Goal: Transaction & Acquisition: Purchase product/service

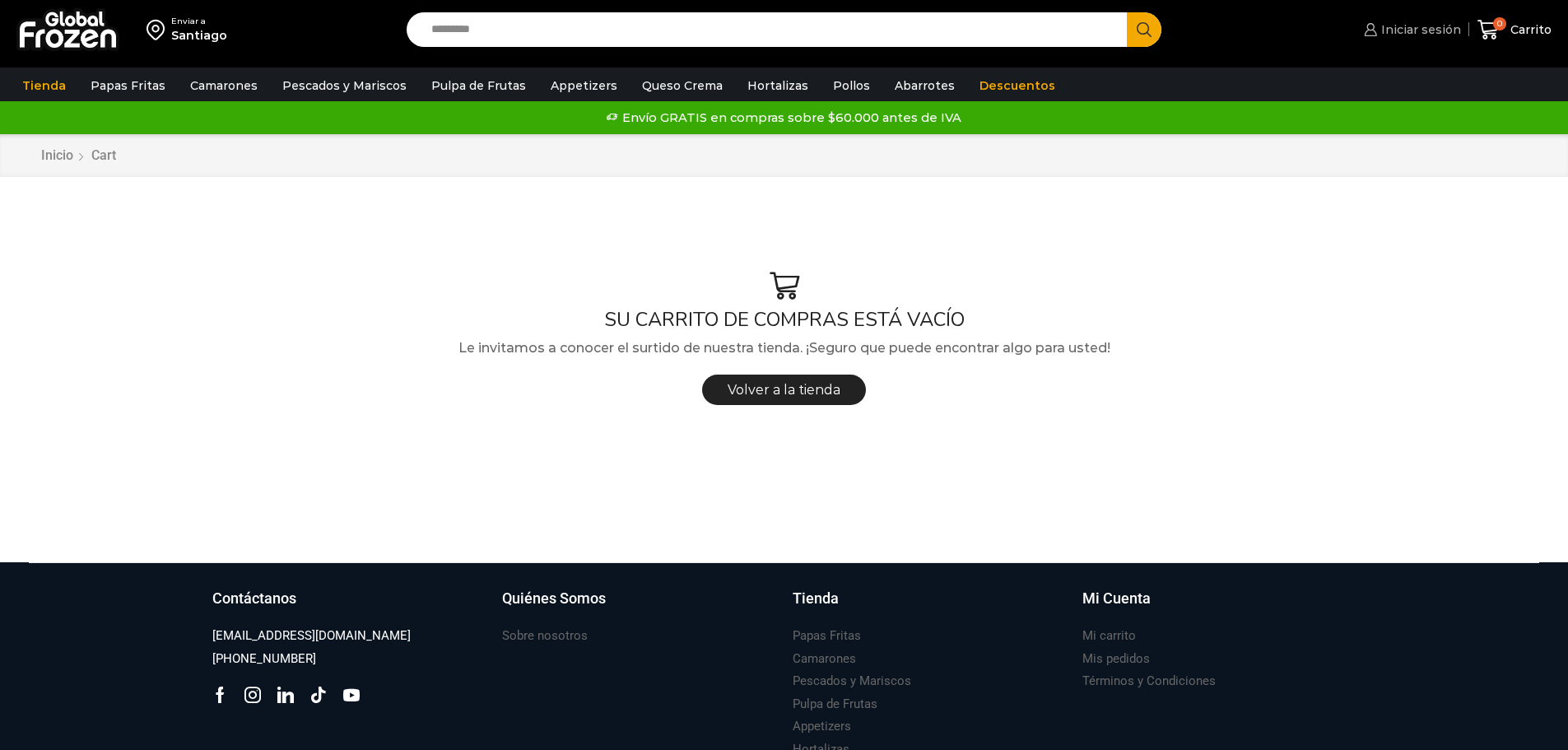
click at [1396, 24] on span "Iniciar sesión" at bounding box center [1418, 29] width 83 height 17
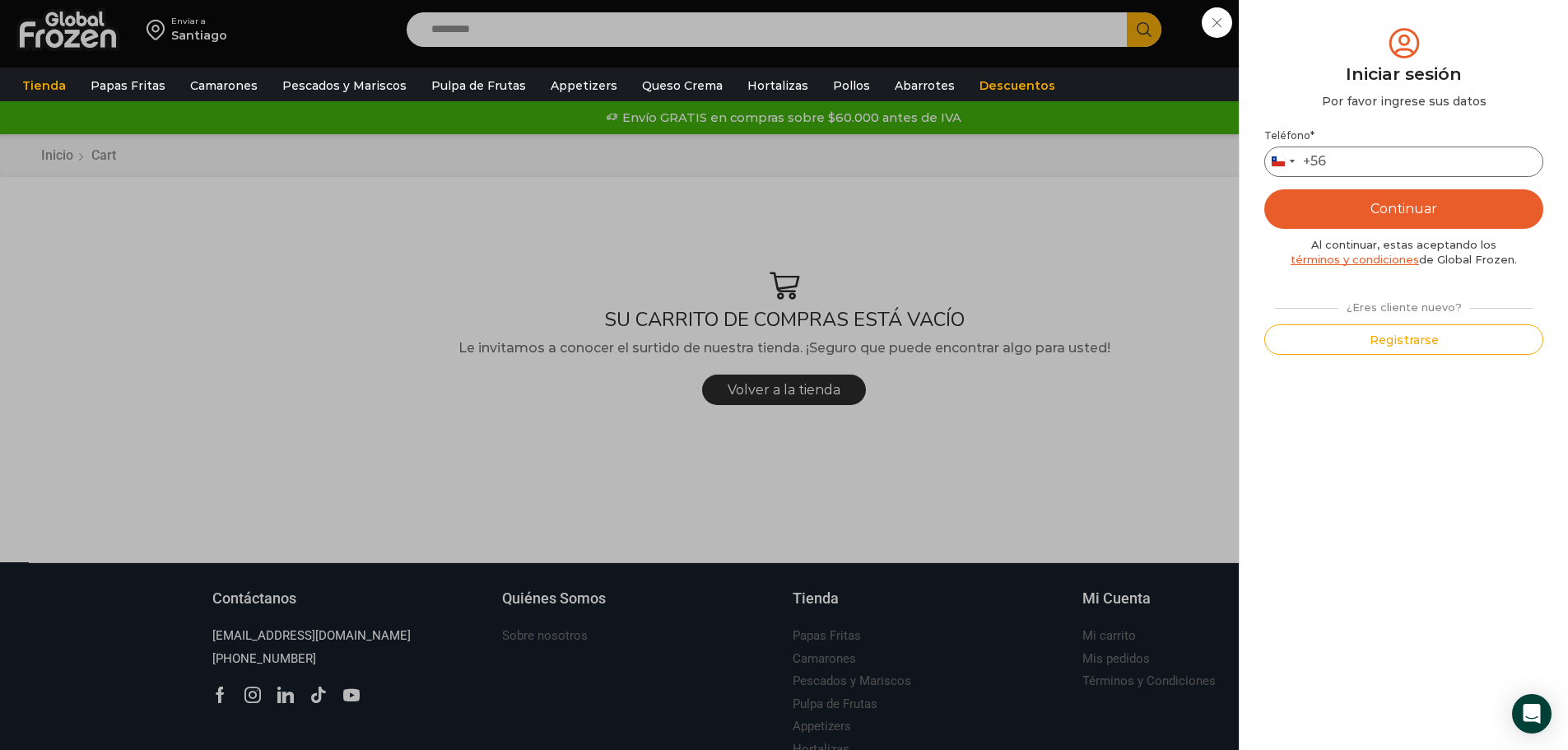
click at [1365, 175] on input "Teléfono *" at bounding box center [1403, 161] width 279 height 30
type input "*********"
click at [1417, 208] on button "Continuar" at bounding box center [1403, 209] width 279 height 40
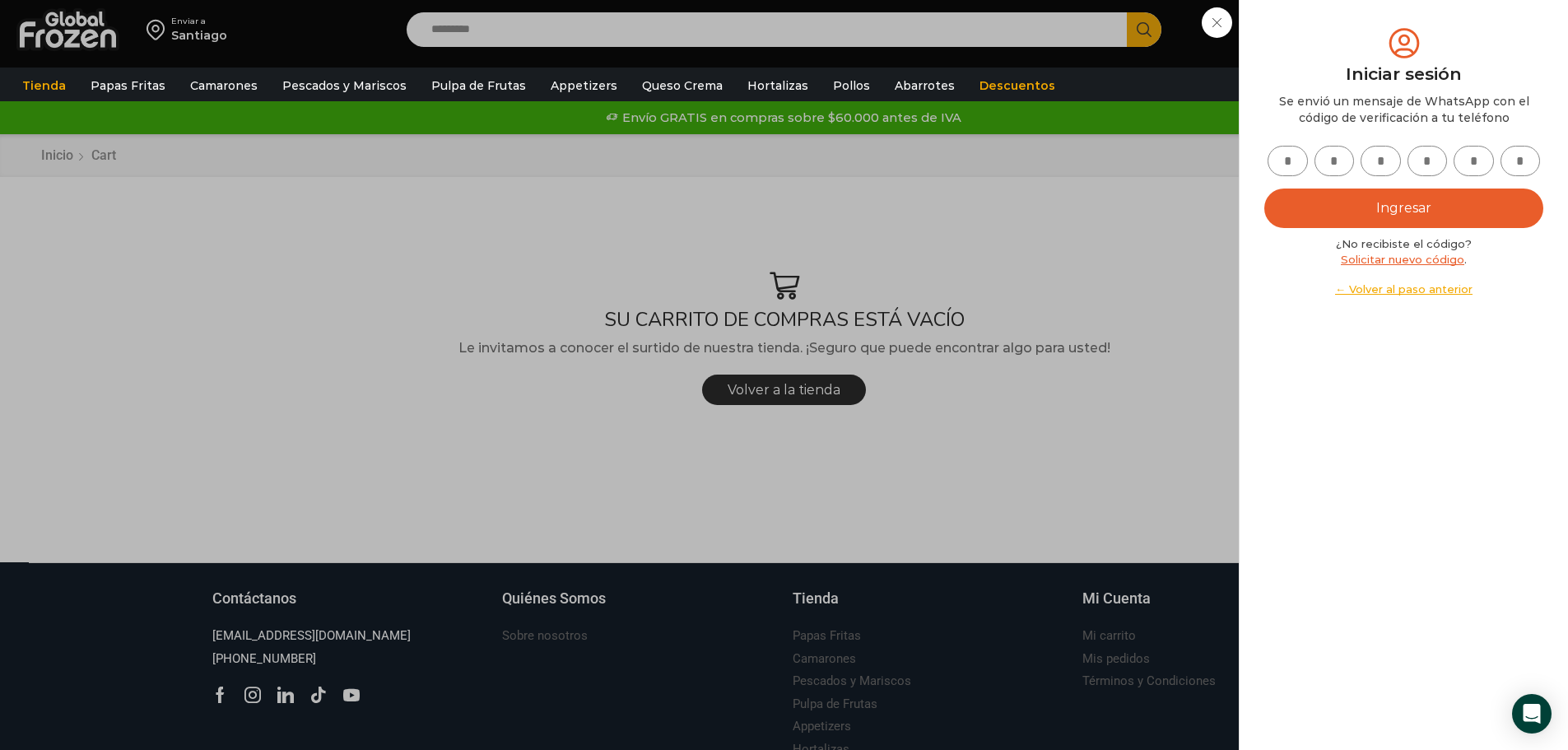
click at [1284, 157] on input "text" at bounding box center [1288, 160] width 41 height 30
type input "*"
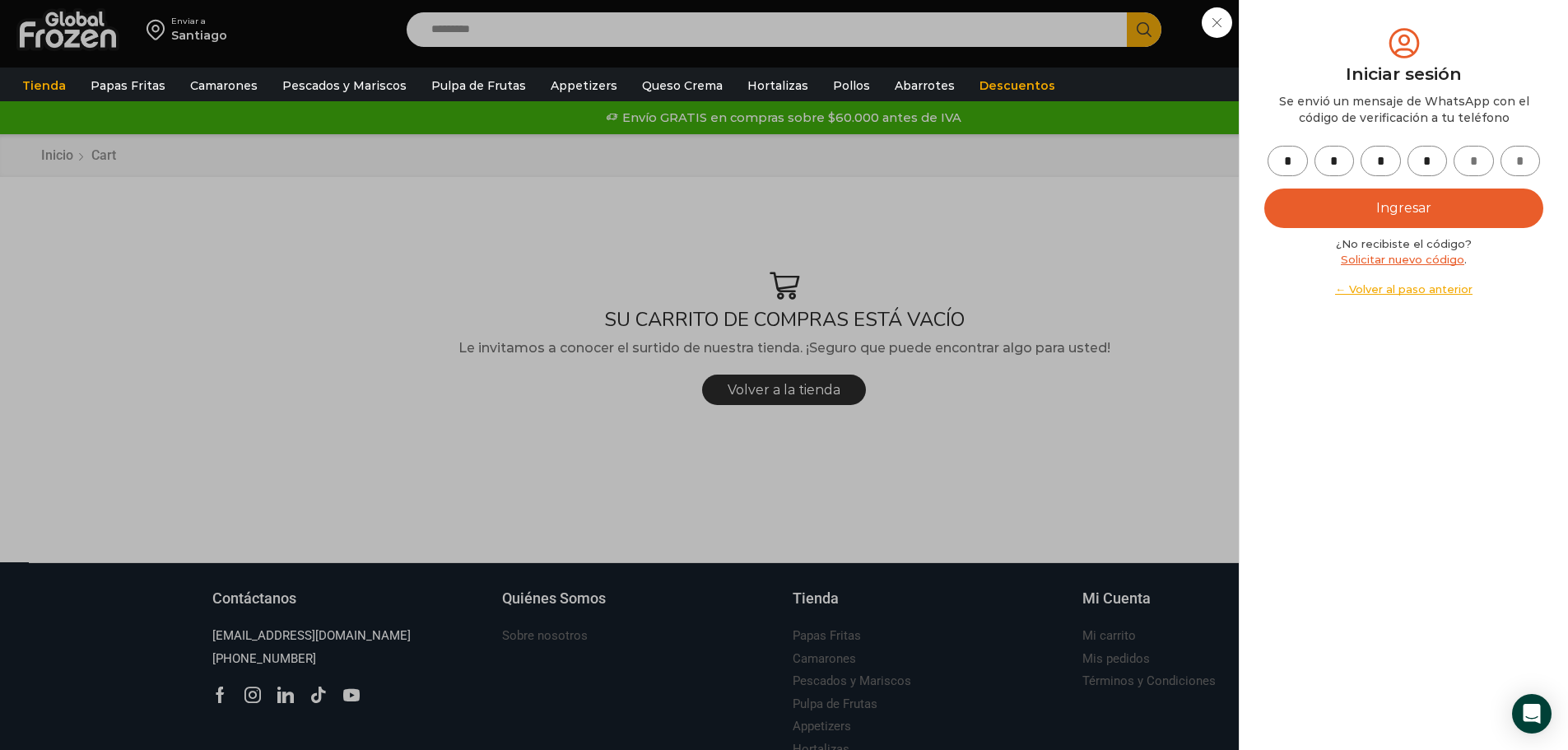
type input "*"
click at [1423, 205] on button "Ingresar" at bounding box center [1403, 208] width 279 height 40
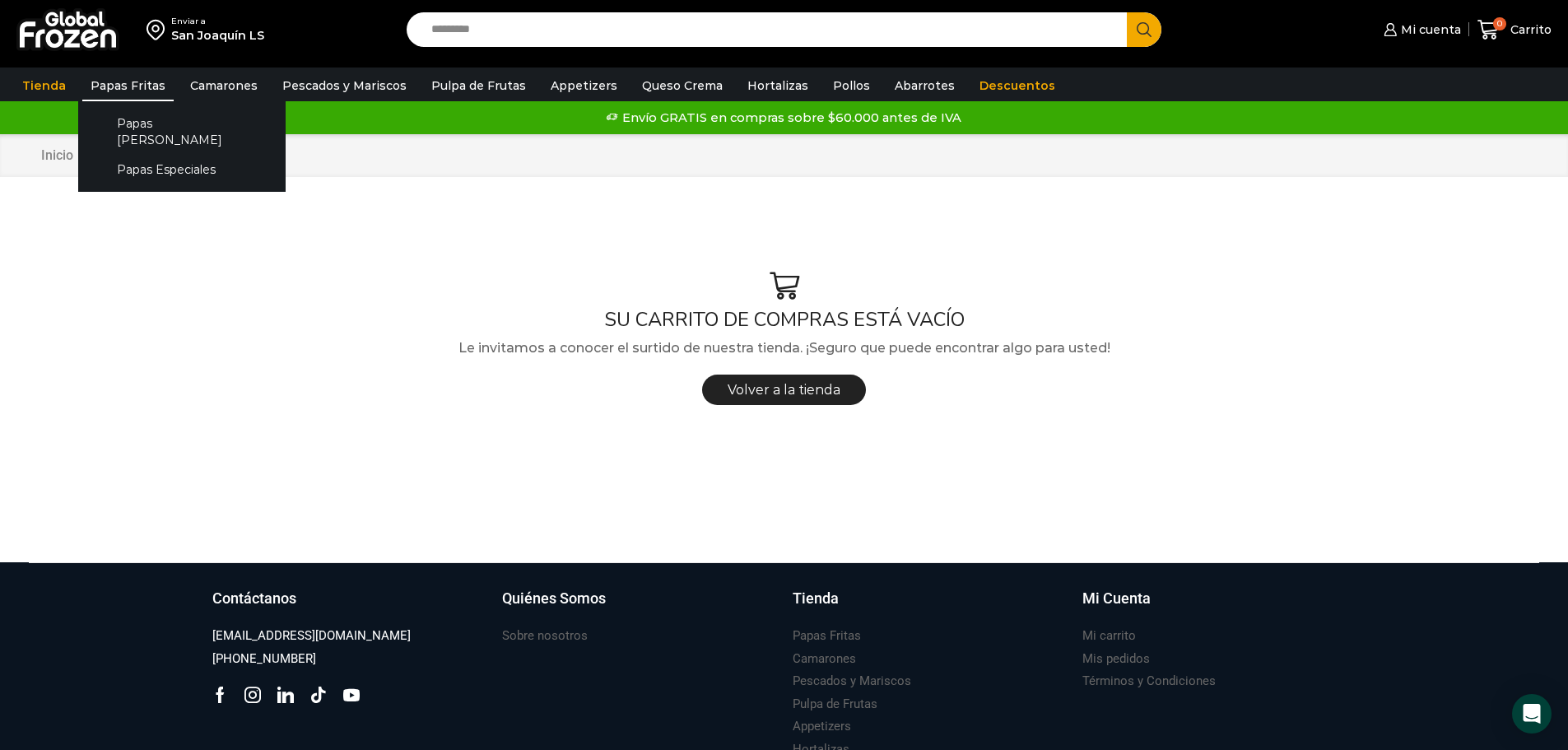
click at [121, 84] on link "Papas Fritas" at bounding box center [128, 85] width 91 height 31
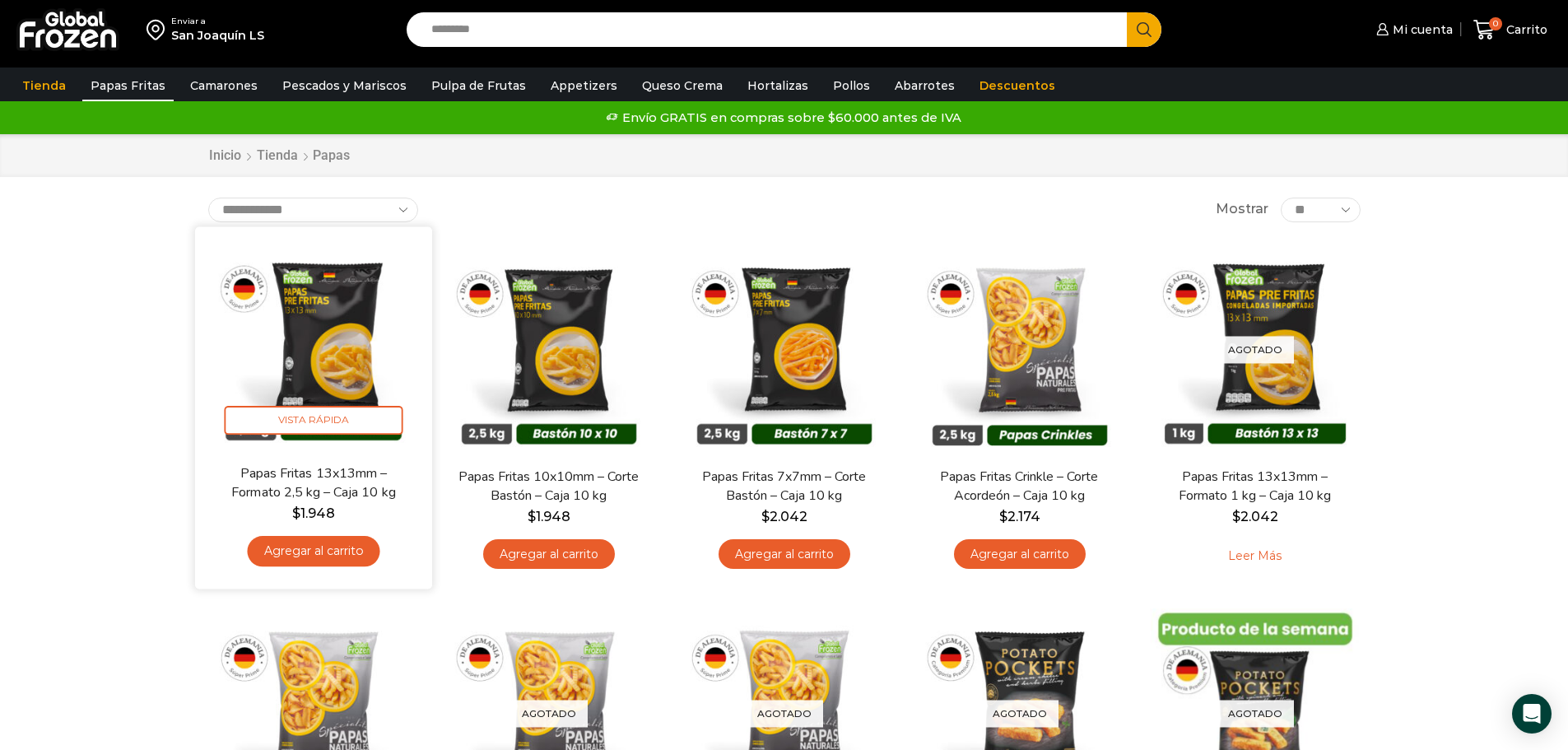
click at [292, 551] on link "Agregar al carrito" at bounding box center [313, 551] width 133 height 30
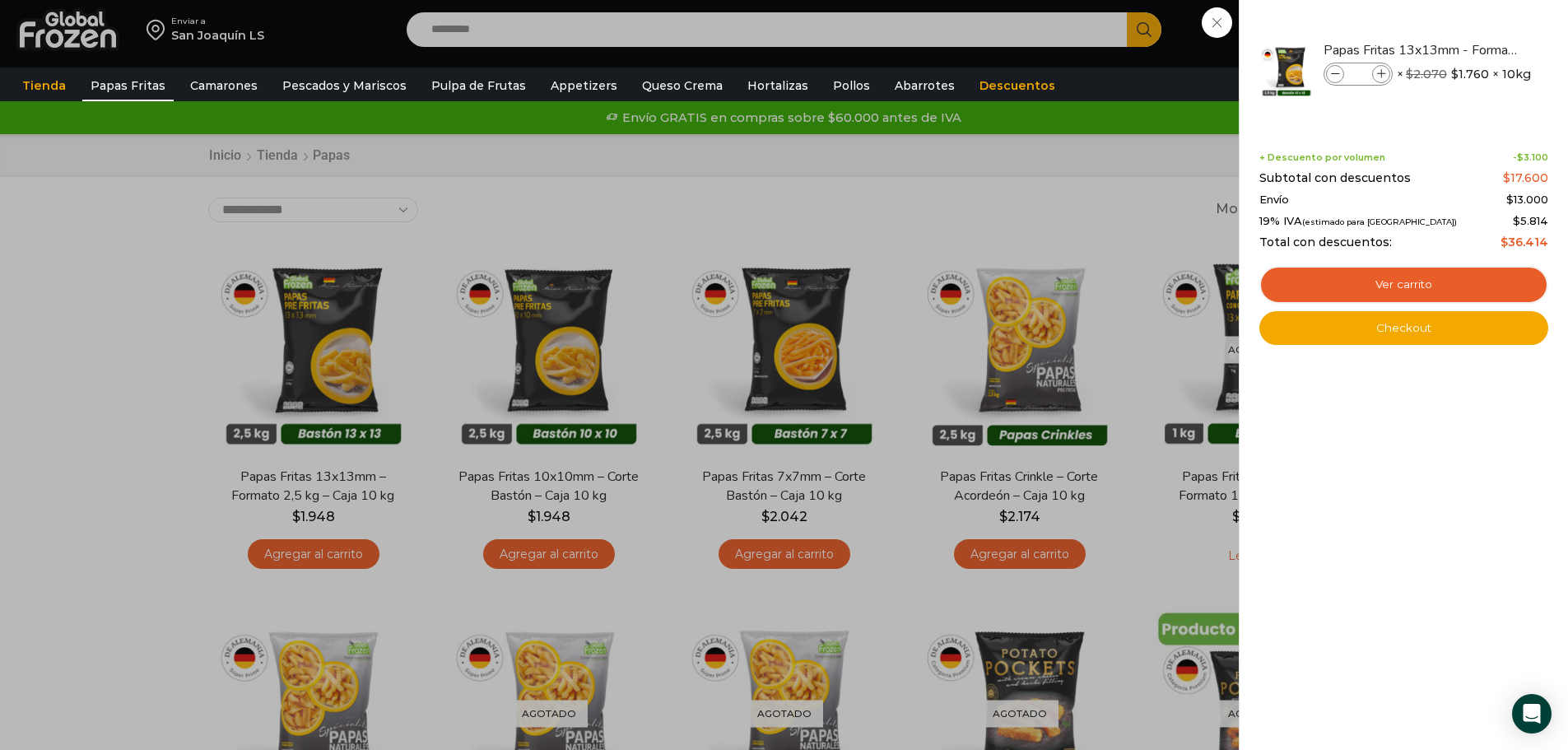
click at [1469, 50] on div "1 [GEOGRAPHIC_DATA] 1 1 Shopping Cart *" at bounding box center [1510, 30] width 83 height 39
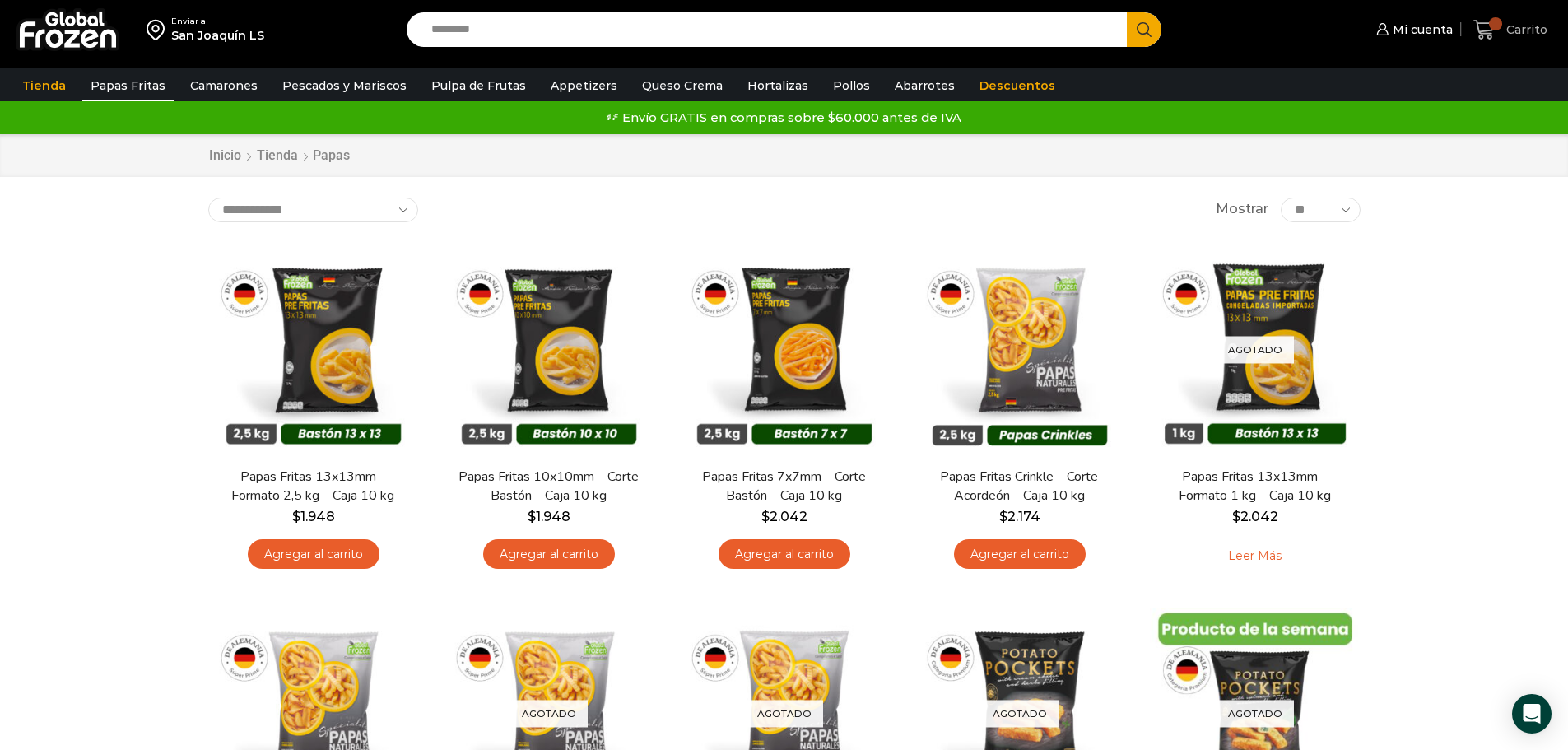
click at [1513, 29] on span "Carrito" at bounding box center [1524, 29] width 46 height 17
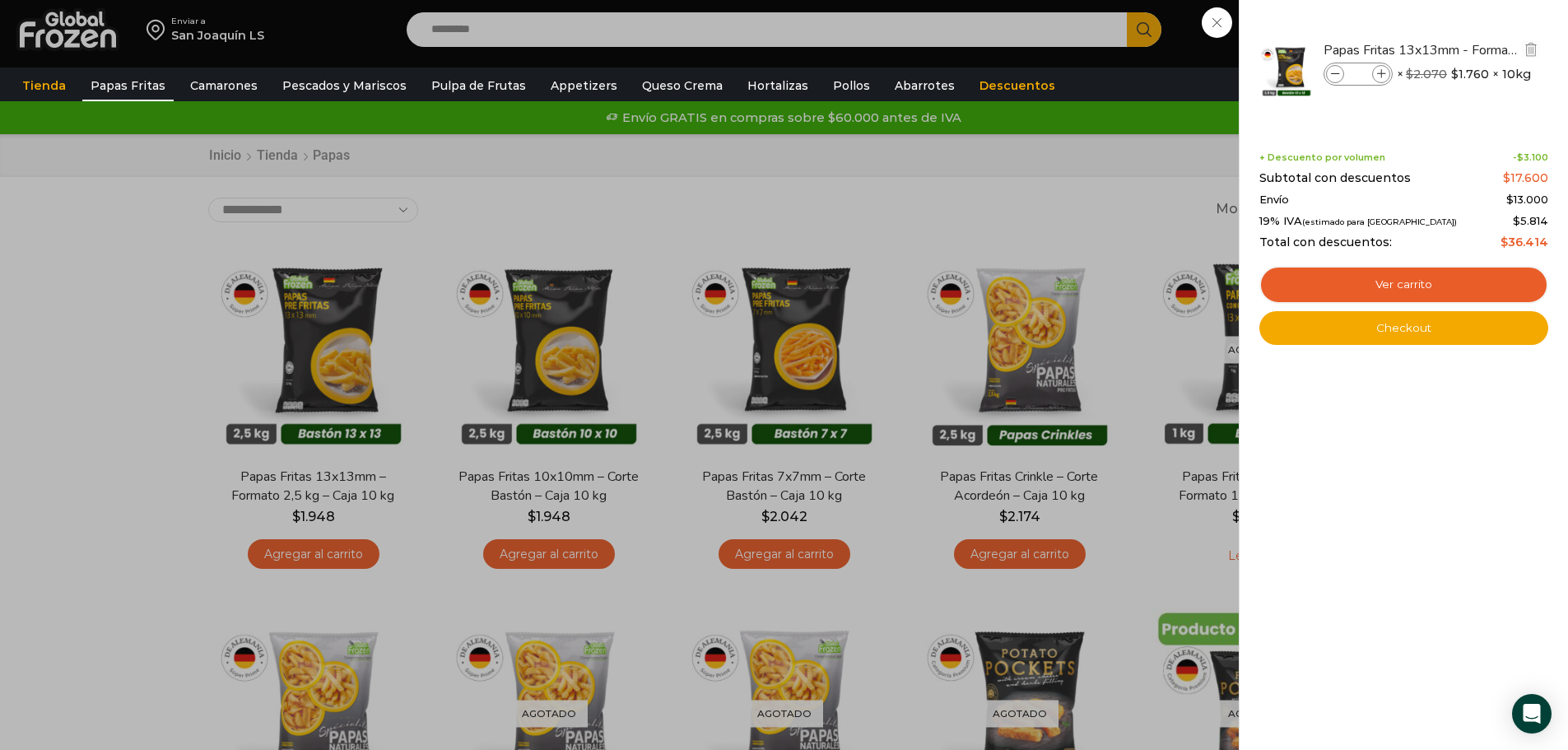
click at [1383, 73] on icon at bounding box center [1381, 74] width 9 height 9
type input "*"
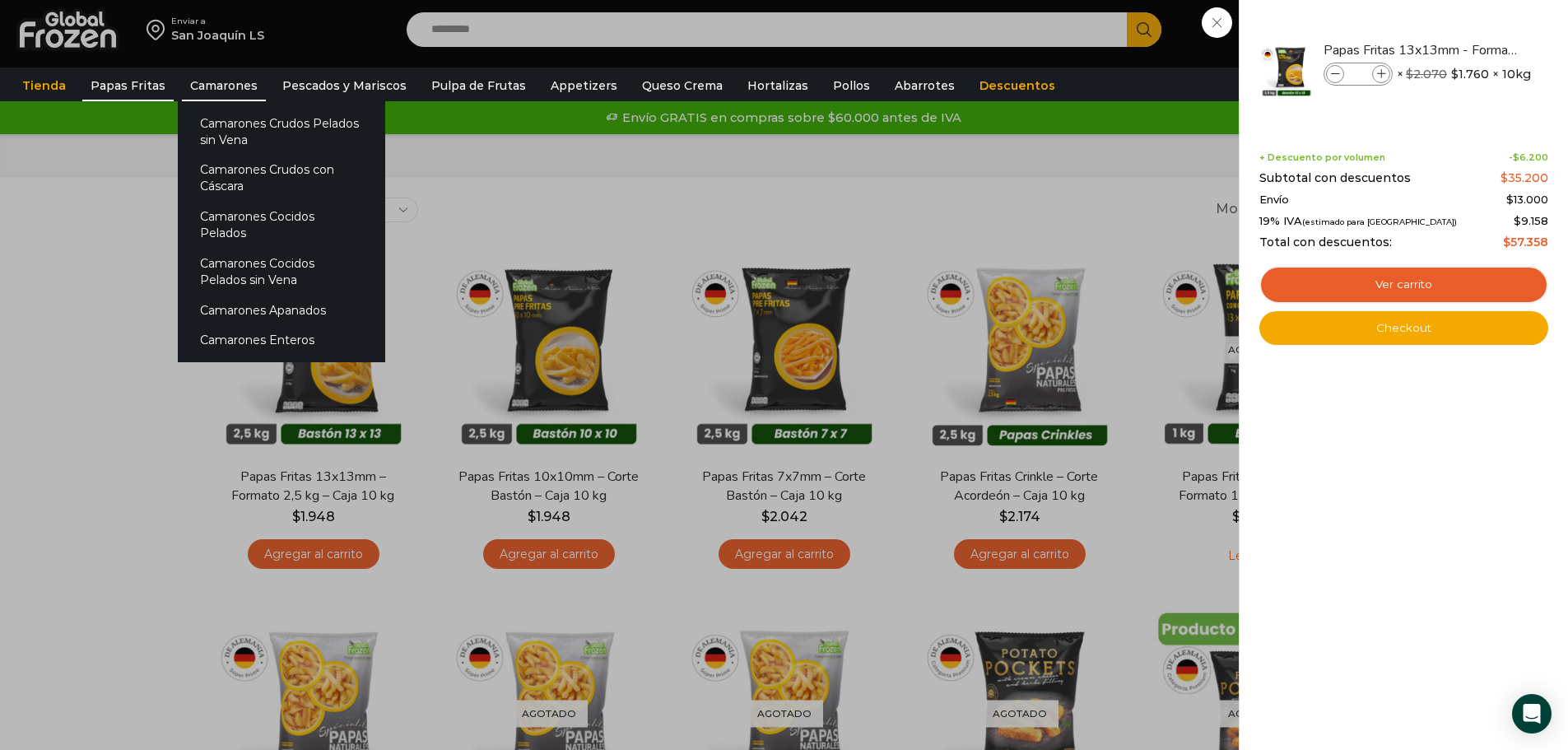
click at [192, 83] on link "Camarones" at bounding box center [223, 85] width 83 height 31
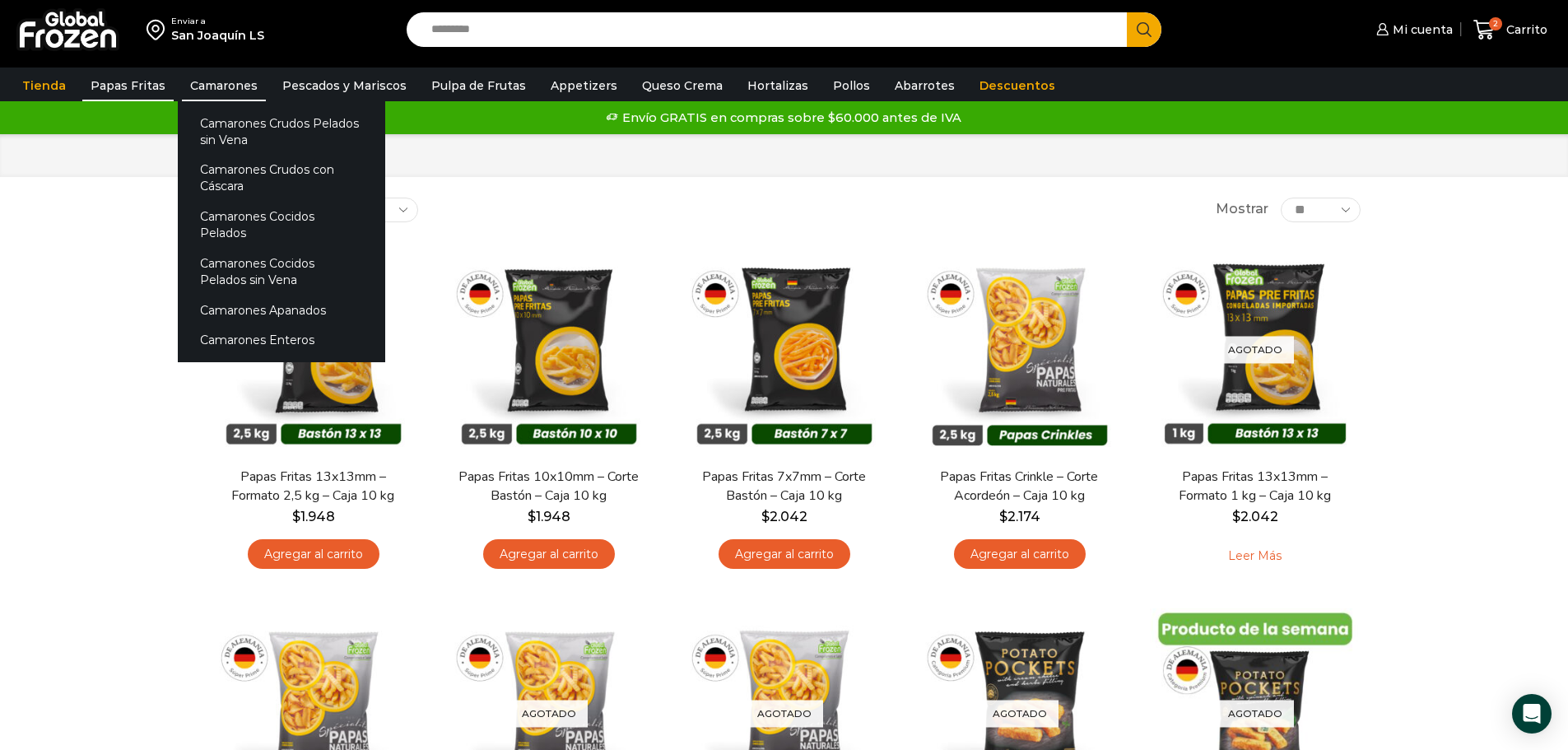
click at [199, 82] on link "Camarones" at bounding box center [223, 85] width 83 height 31
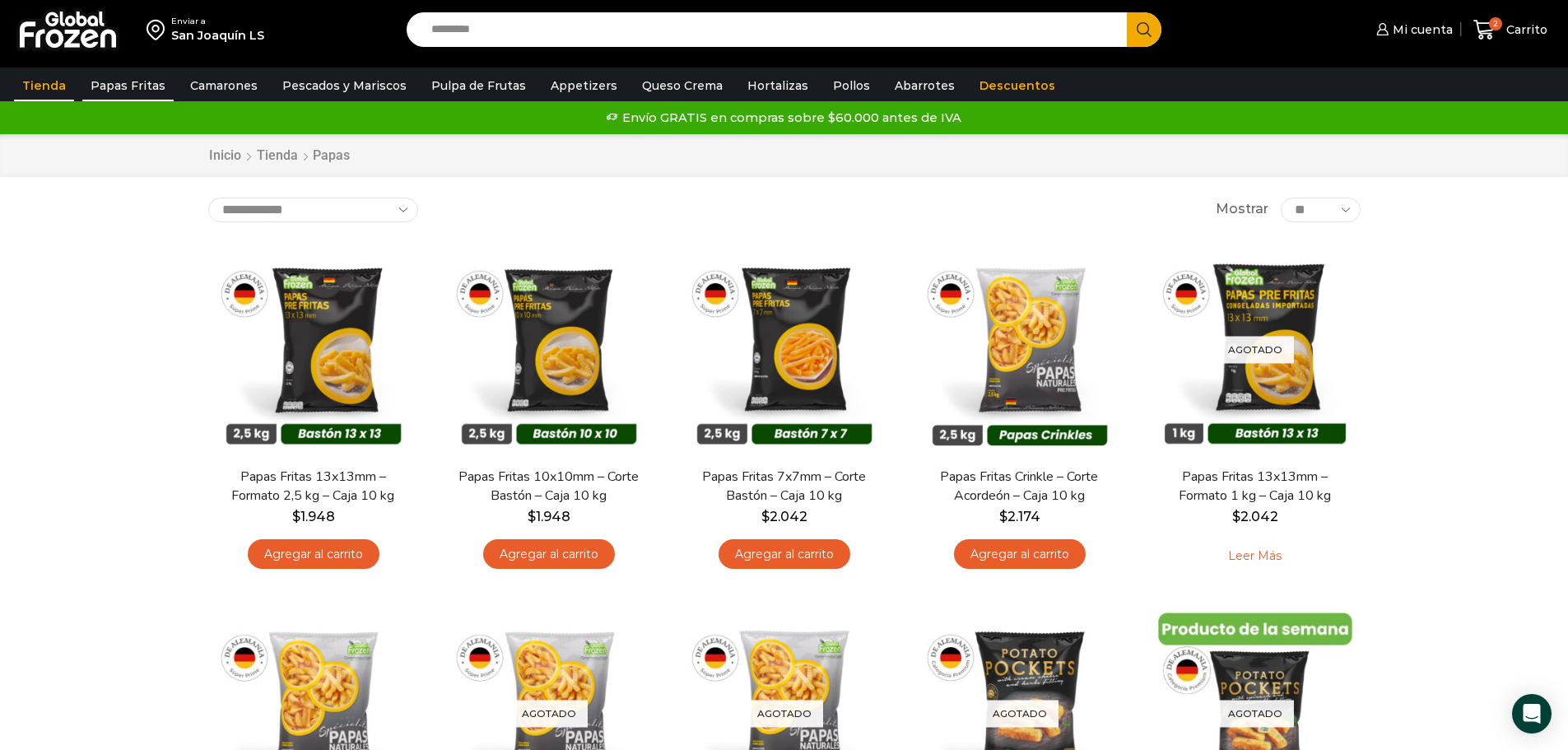
click at [41, 85] on link "Tienda" at bounding box center [44, 85] width 60 height 31
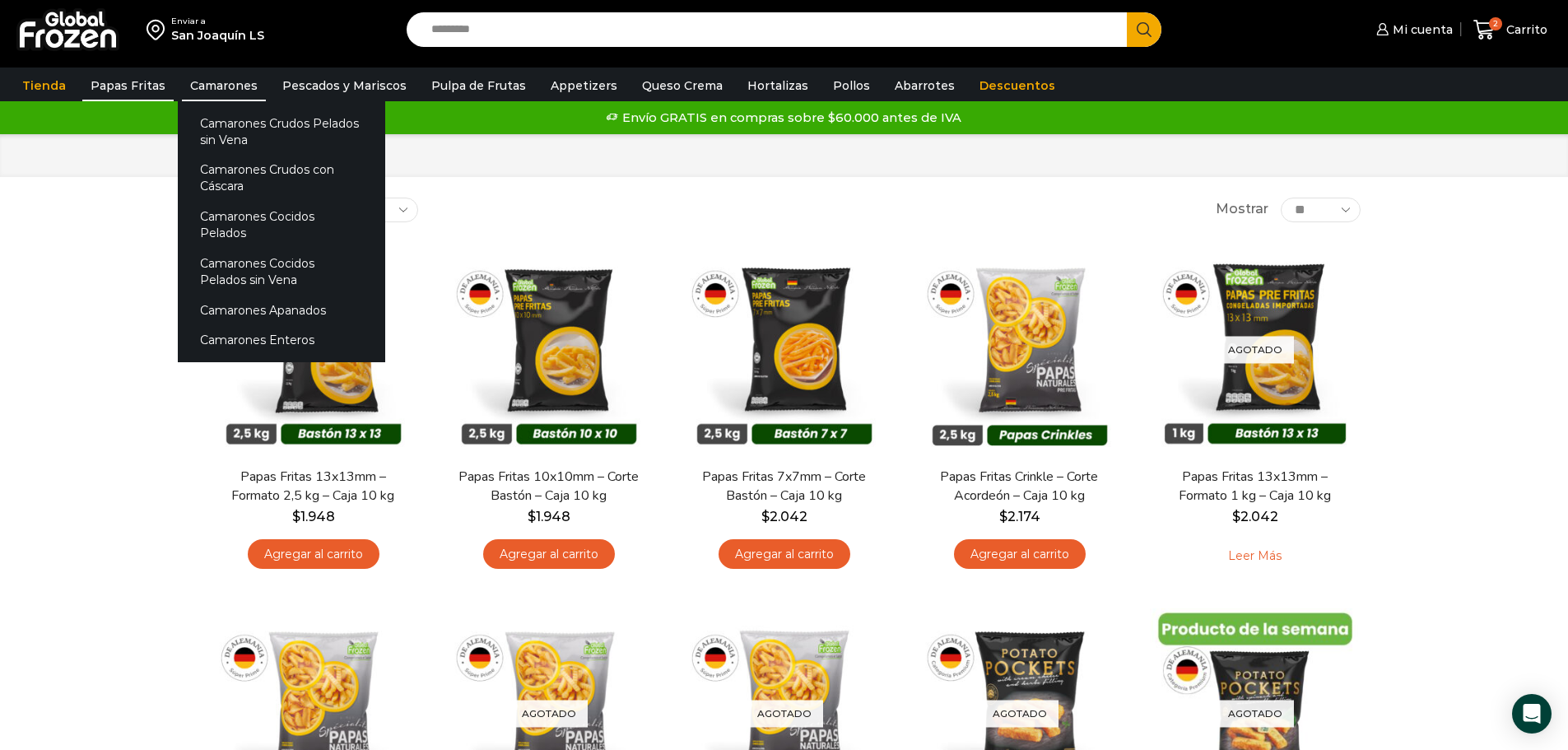
click at [239, 89] on link "Camarones" at bounding box center [223, 85] width 83 height 31
click at [205, 128] on link "Camarones Crudos Pelados sin Vena" at bounding box center [282, 131] width 208 height 47
click at [205, 127] on link "Camarones Crudos Pelados sin Vena" at bounding box center [282, 131] width 208 height 47
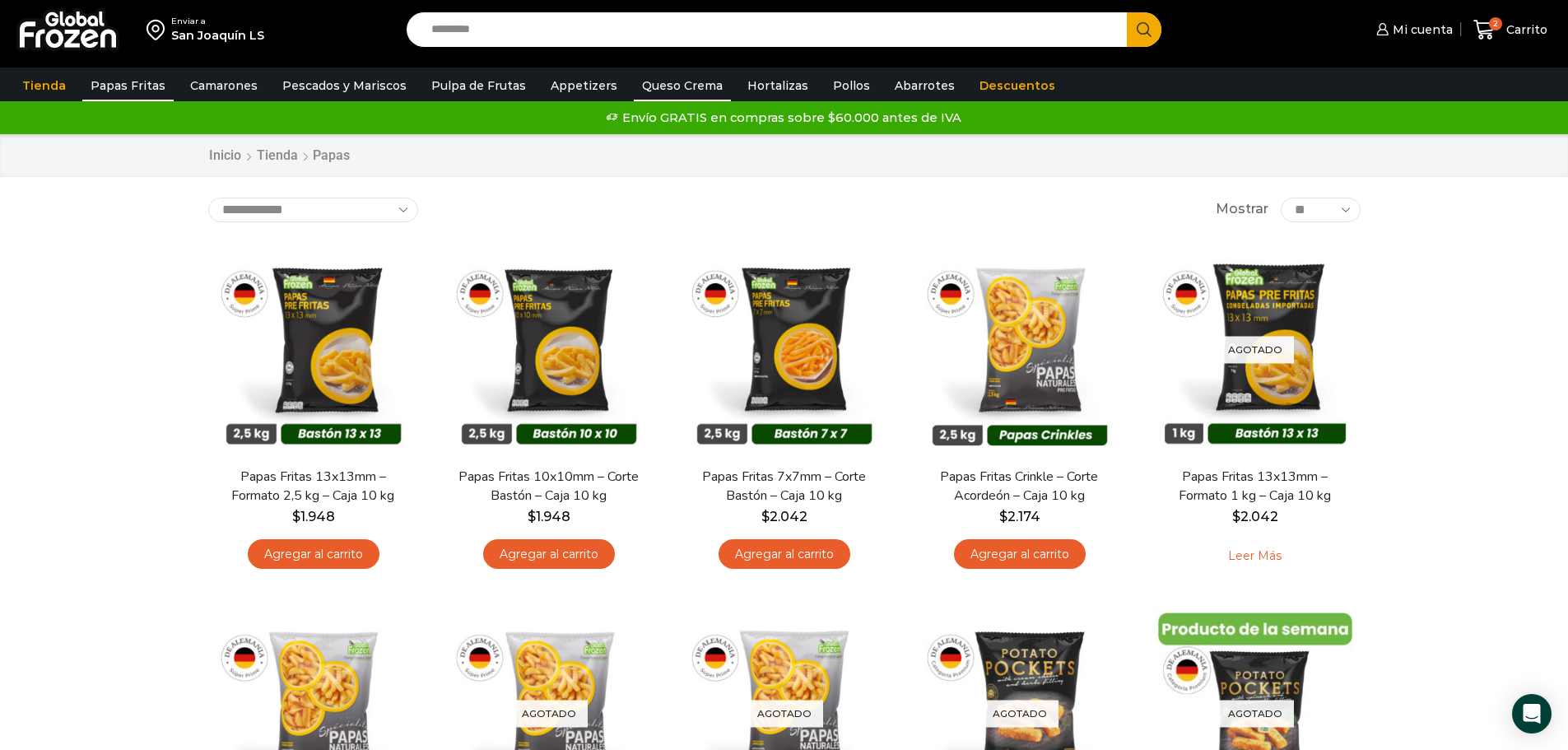
click at [661, 89] on link "Queso Crema" at bounding box center [683, 85] width 97 height 31
click at [1426, 28] on span "Mi cuenta" at bounding box center [1420, 29] width 64 height 17
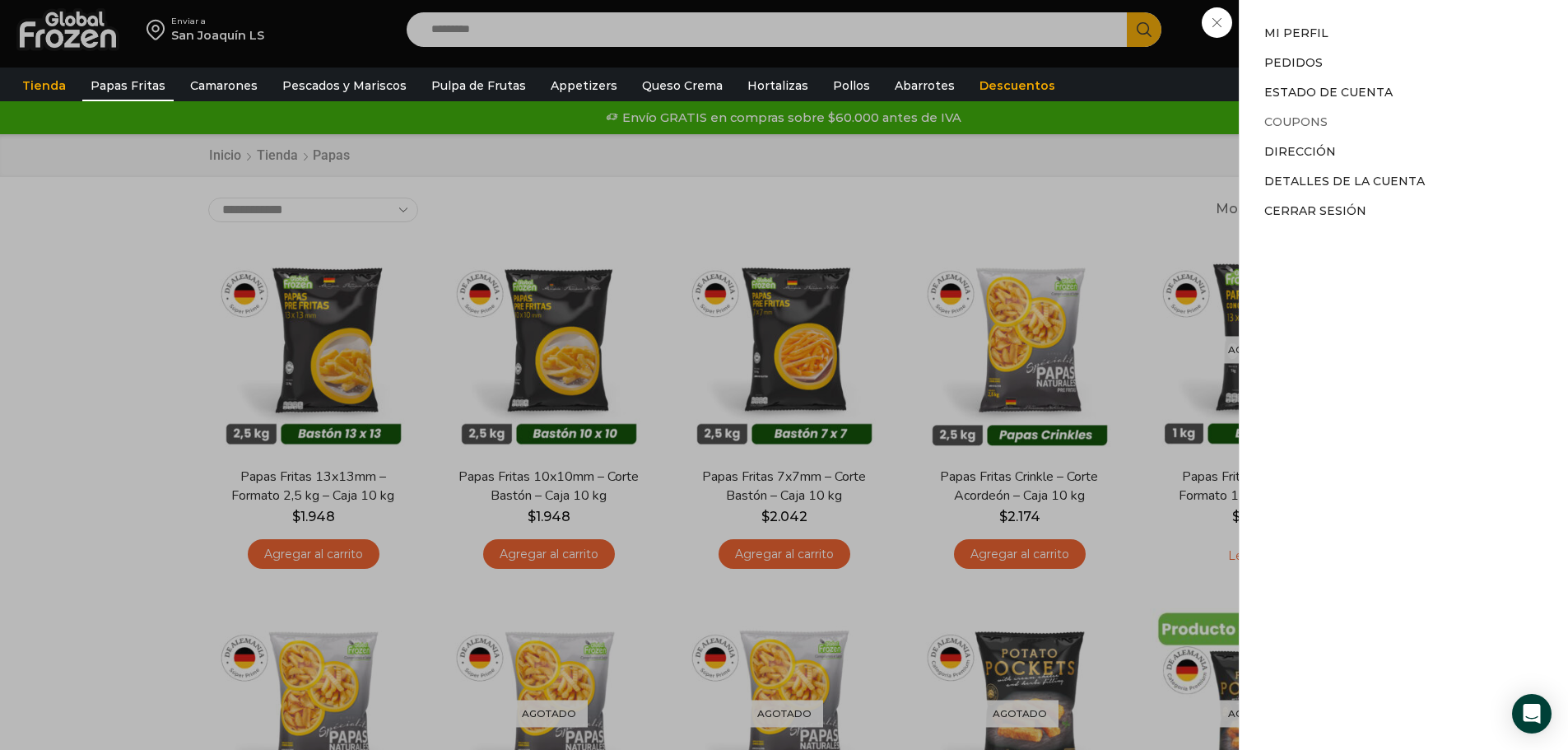
click at [1269, 117] on link "Coupons" at bounding box center [1295, 121] width 63 height 15
click at [1372, 46] on div "Mi cuenta Mi cuenta Mi perfil Pedidos Descargas Estado de Cuenta Coupons Direcc…" at bounding box center [1412, 30] width 81 height 33
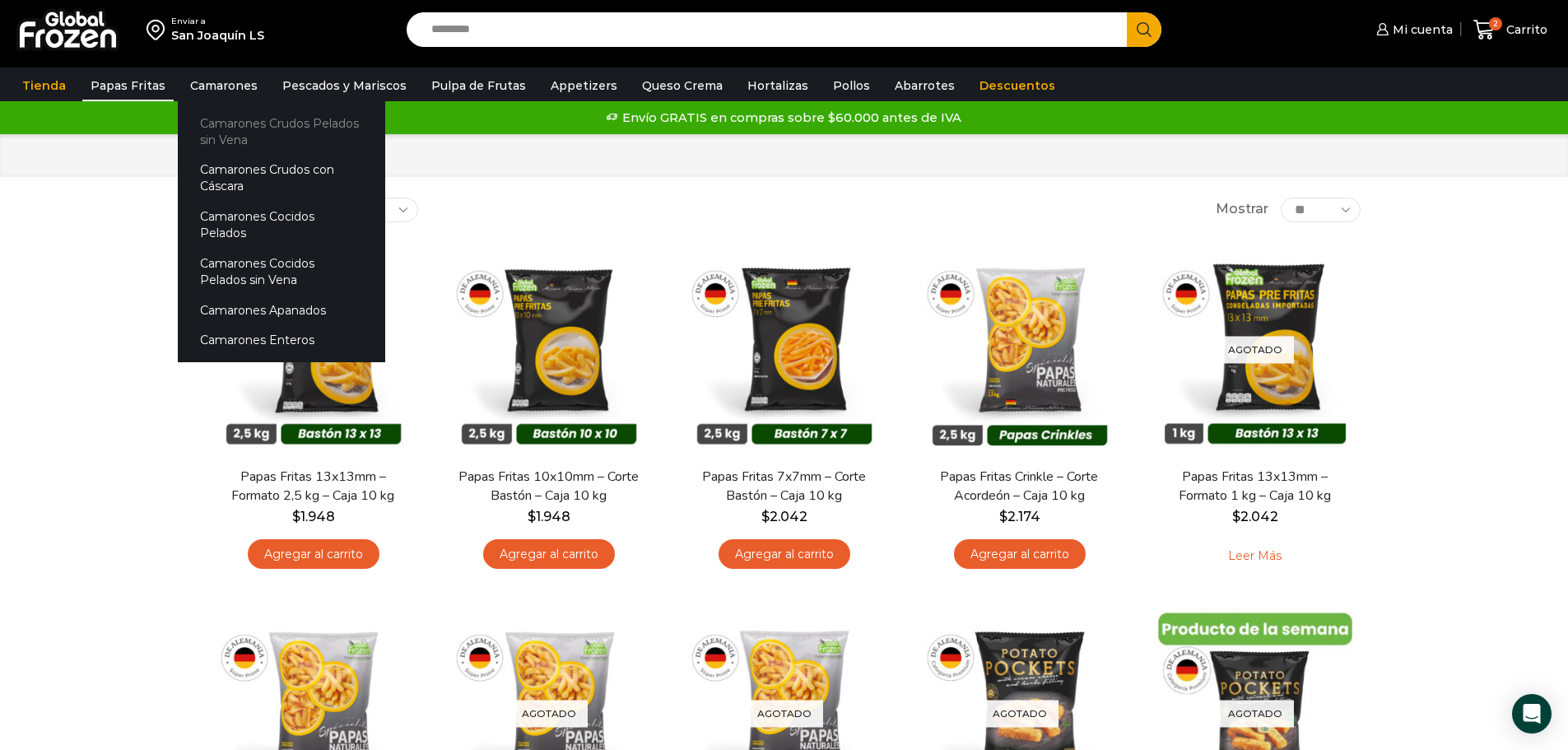
click at [222, 126] on link "Camarones Crudos Pelados sin Vena" at bounding box center [282, 131] width 208 height 47
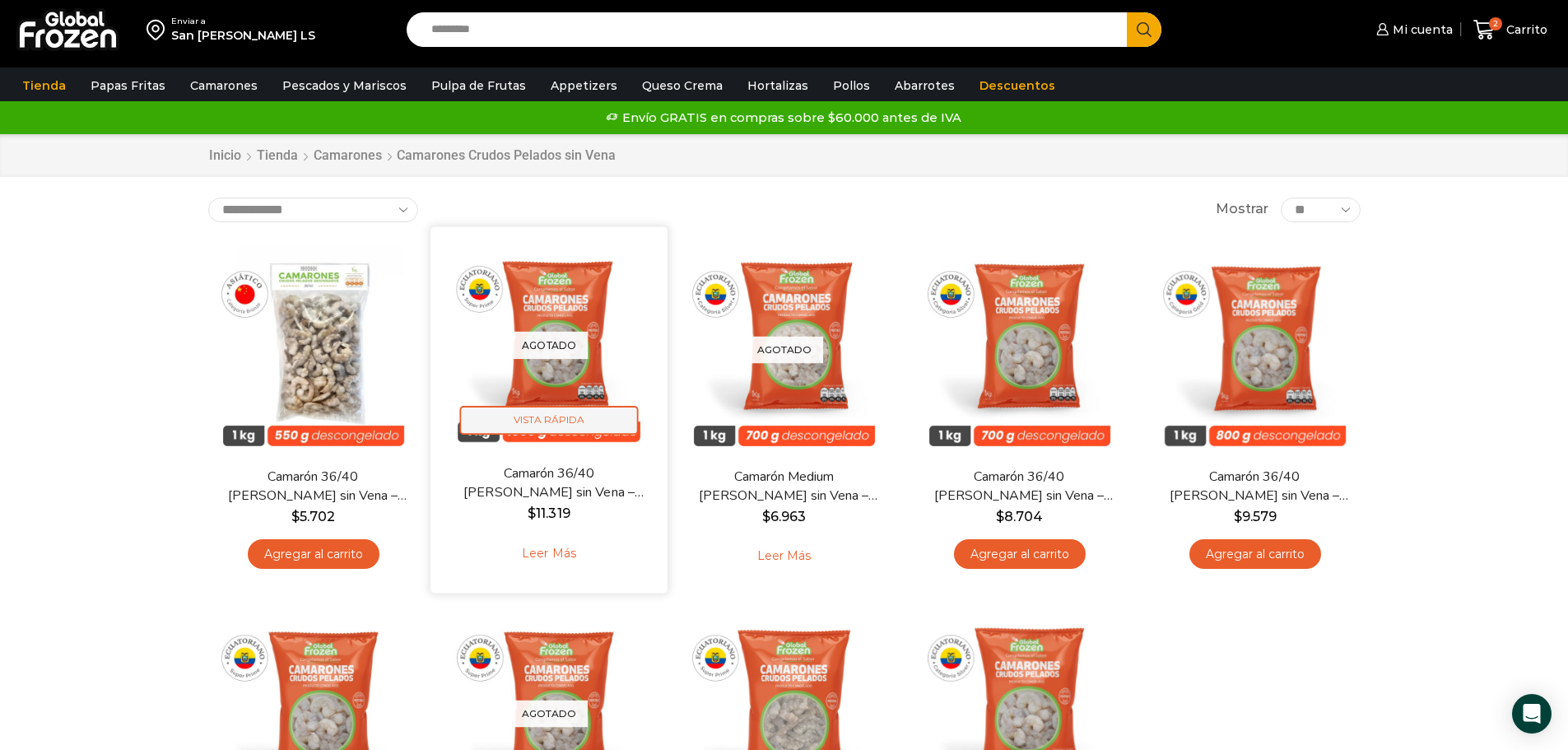
click at [538, 414] on span "Vista Rápida" at bounding box center [549, 421] width 179 height 29
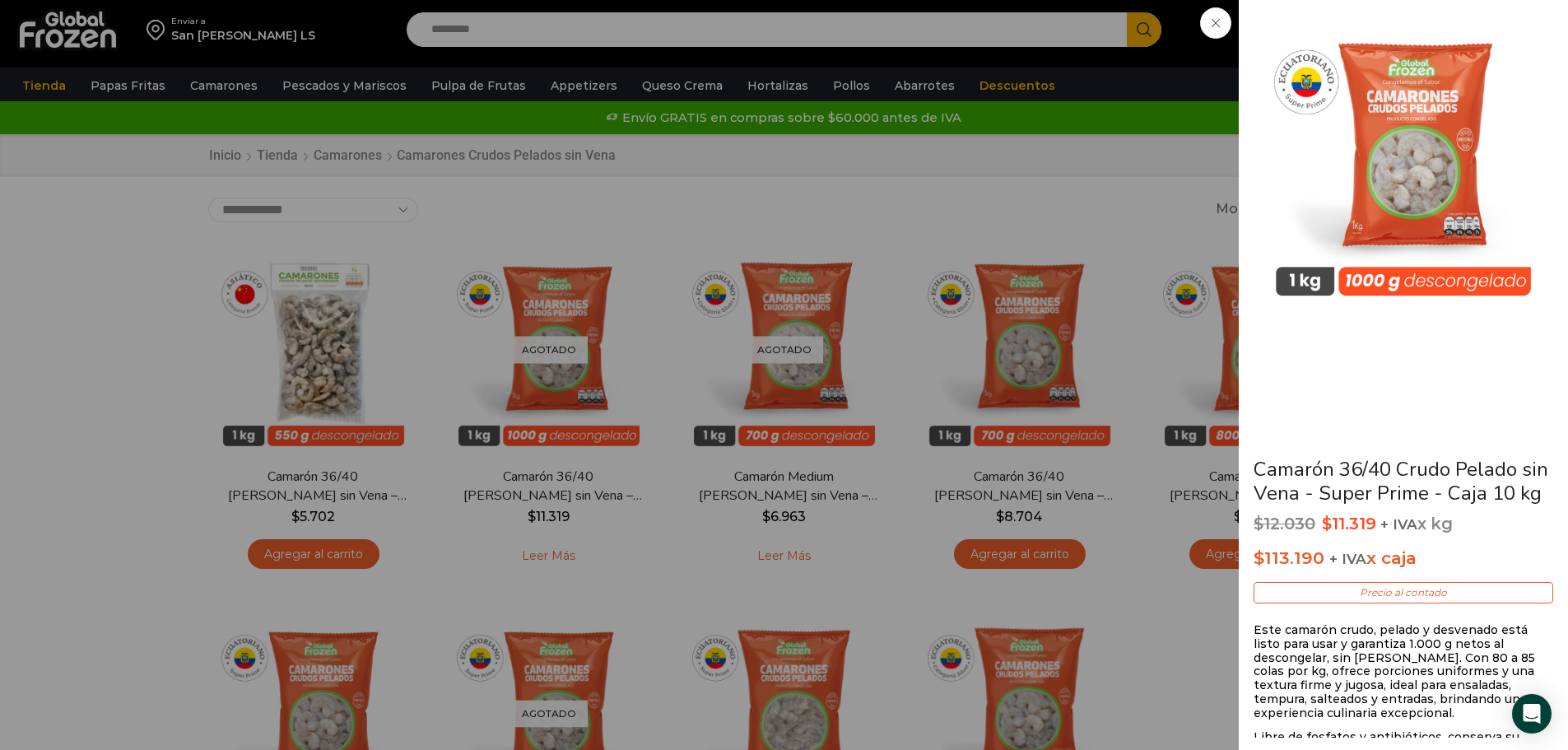
click at [685, 0] on div "Camarón 36/40 Crudo Pelado sin Vena - Super Prime - Caja 10 kg $ 12.030 Origina…" at bounding box center [784, 0] width 1568 height 0
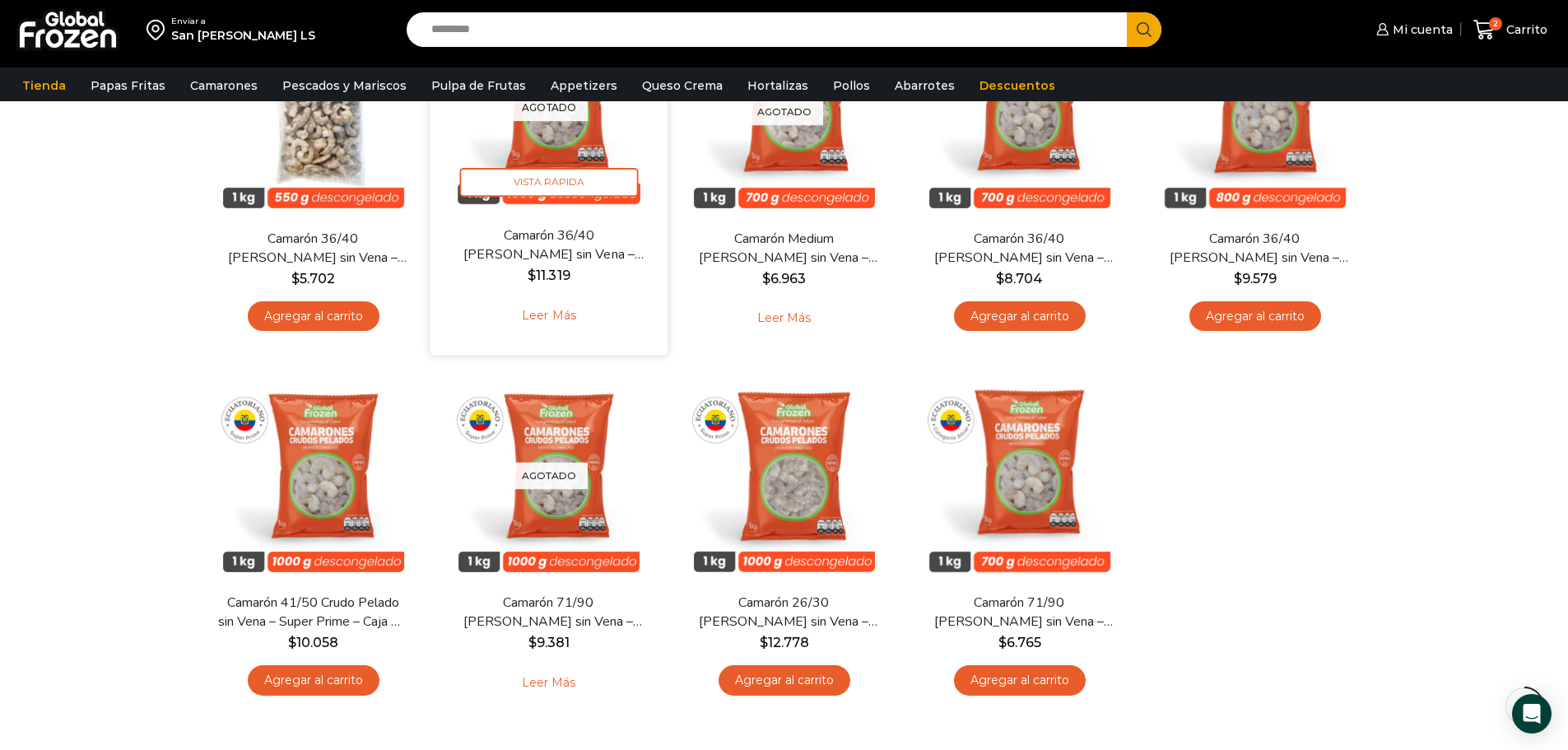
scroll to position [247, 0]
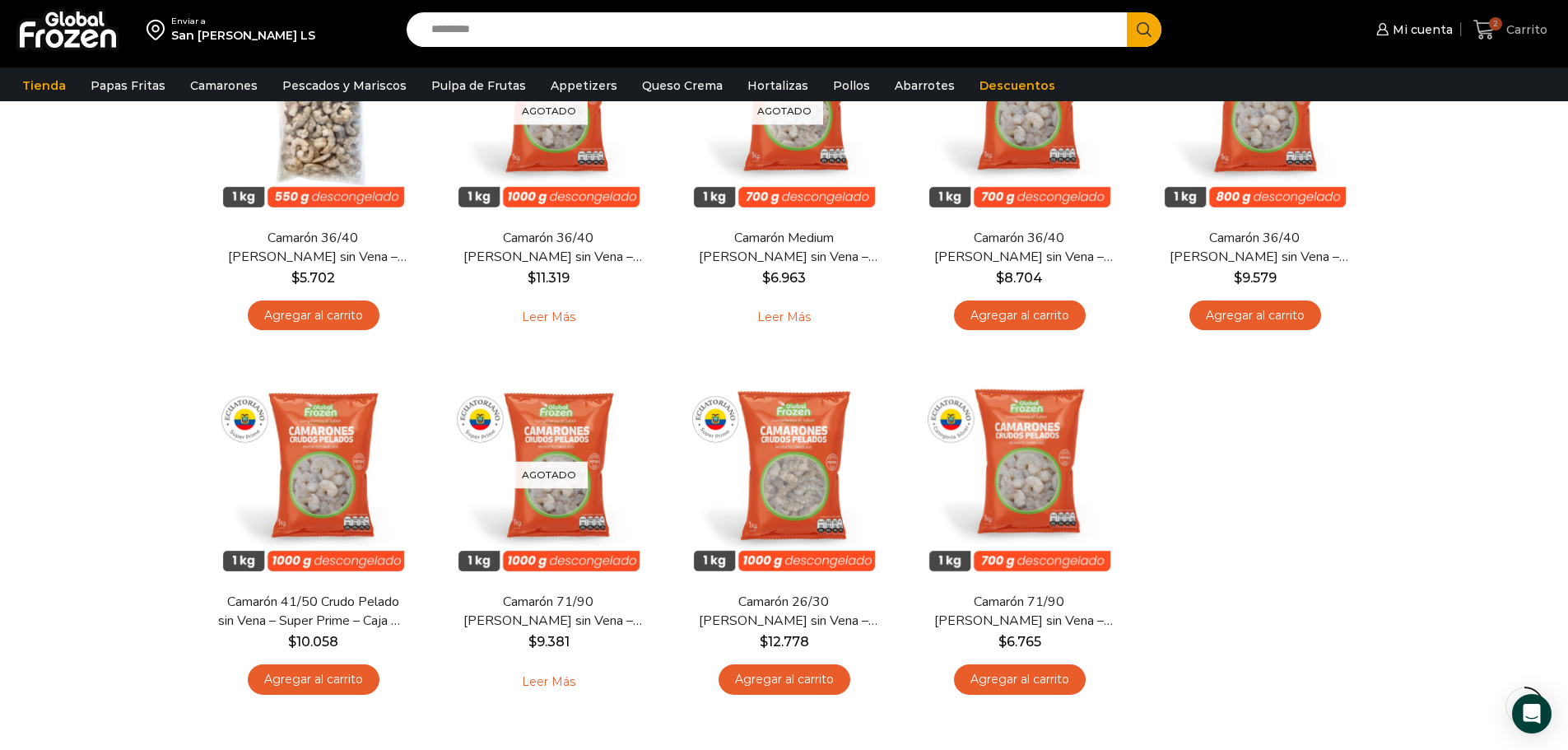
click at [1502, 29] on span "2" at bounding box center [1488, 30] width 29 height 22
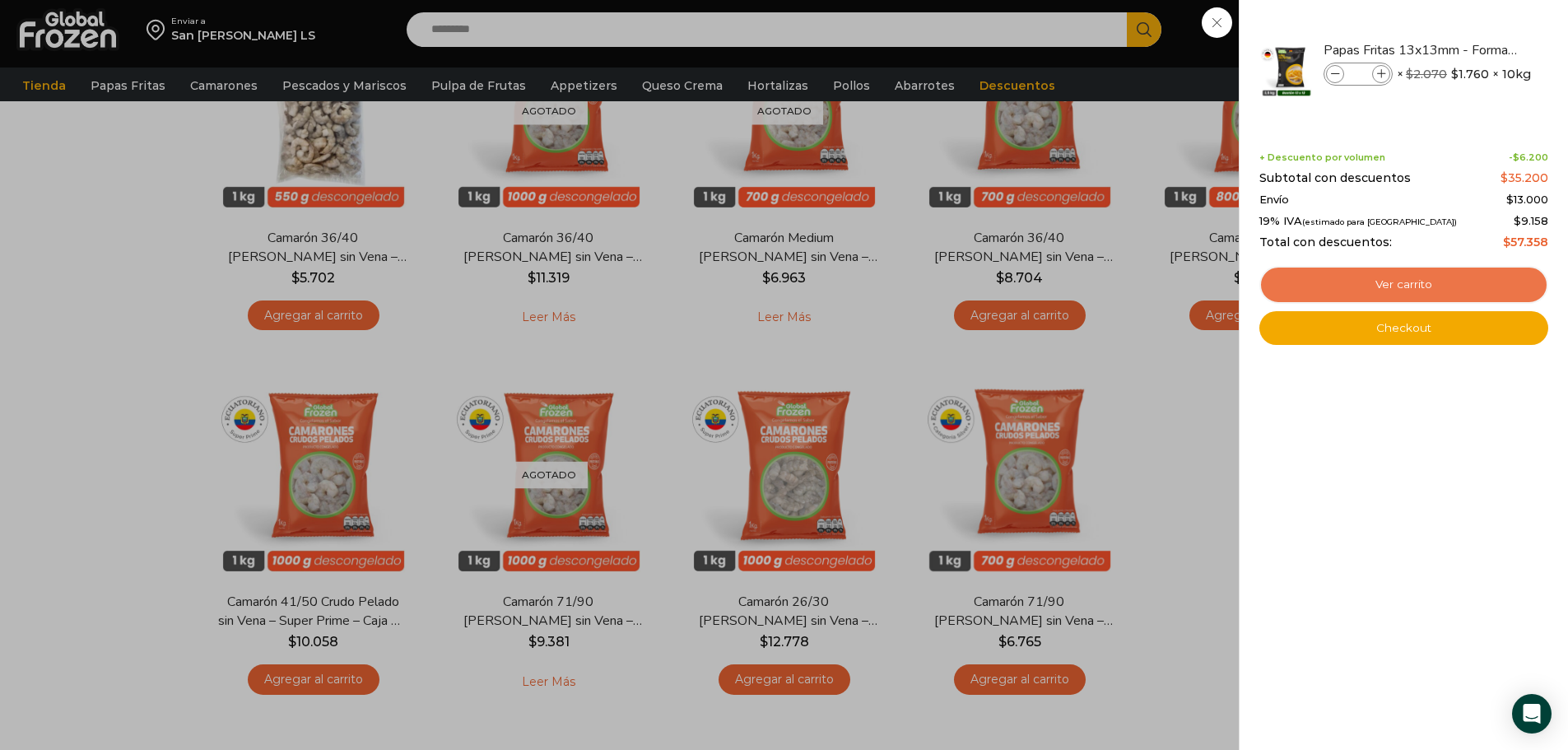
click at [1393, 277] on link "Ver carrito" at bounding box center [1404, 285] width 289 height 38
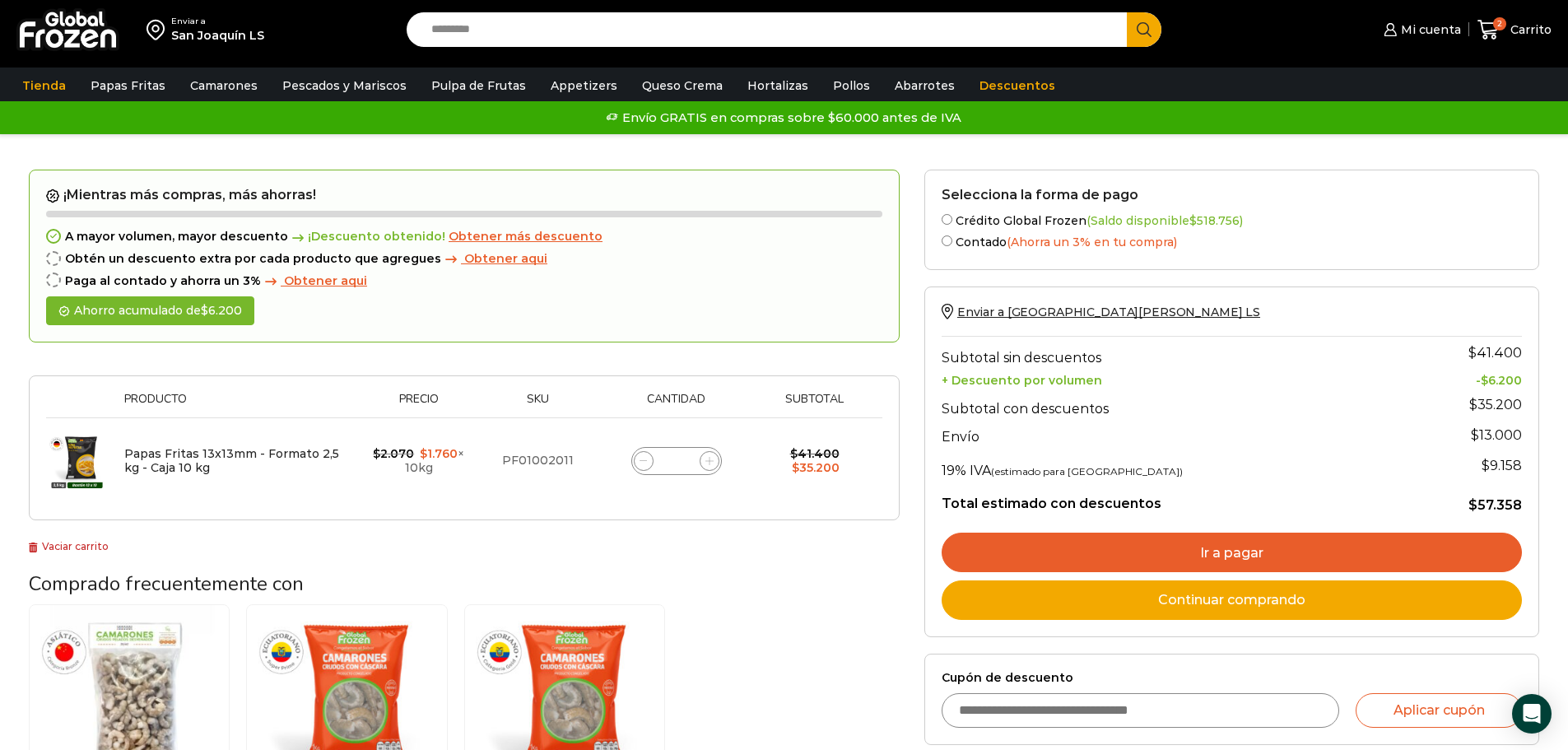
click at [704, 465] on span at bounding box center [710, 461] width 19 height 19
type input "*"
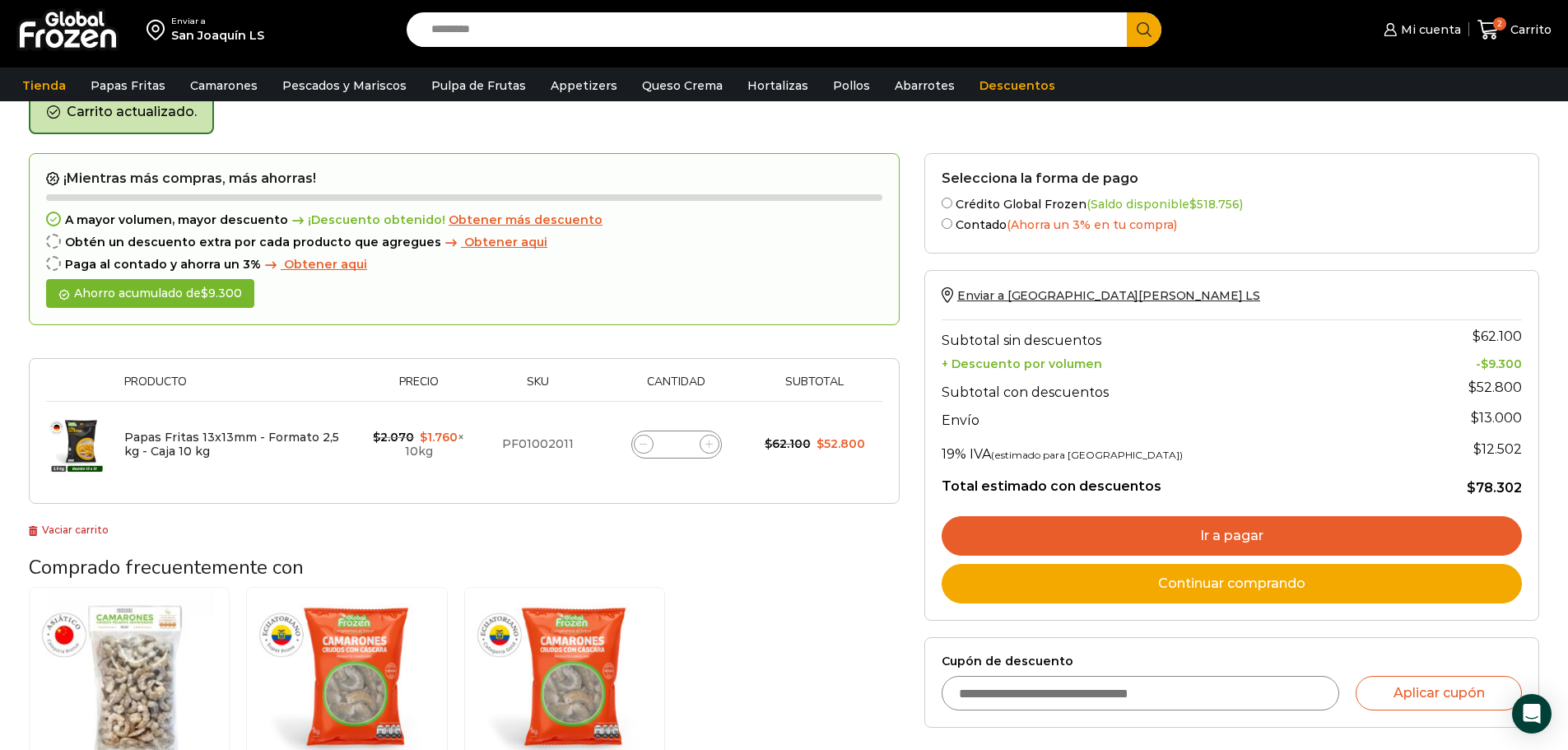
scroll to position [85, 0]
click at [712, 441] on icon at bounding box center [710, 444] width 8 height 8
type input "*"
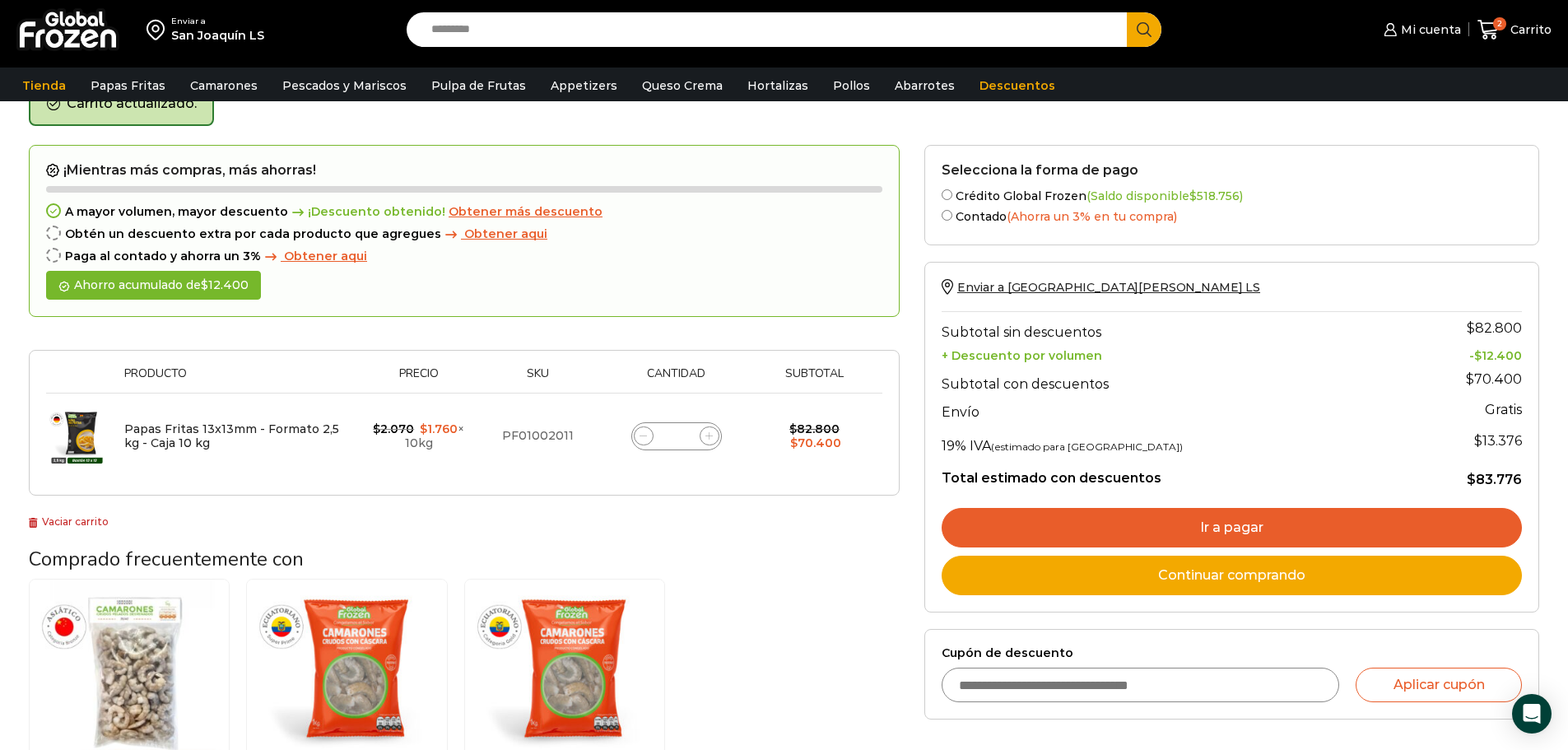
scroll to position [93, 0]
